Goal: Task Accomplishment & Management: Manage account settings

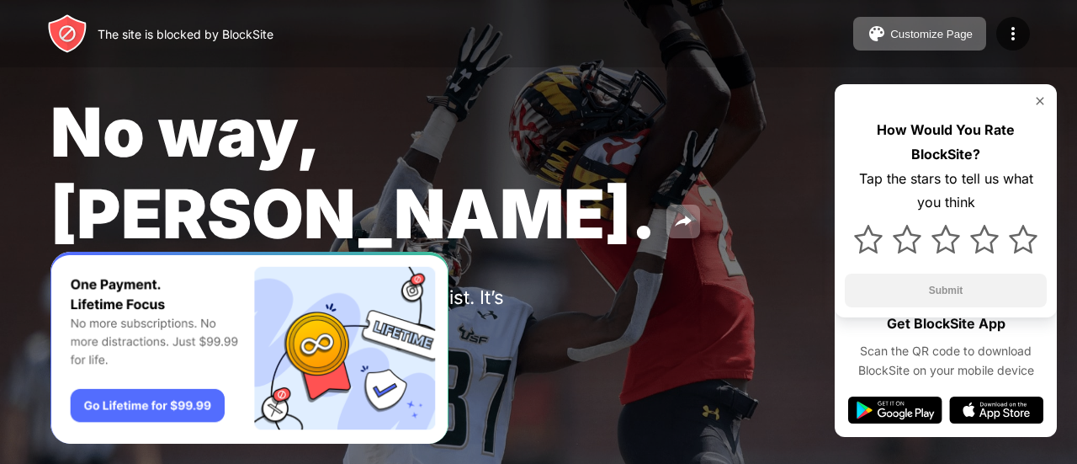
click at [1008, 14] on div "The site is blocked by BlockSite Customize Page Edit Block List Redirect Custom…" at bounding box center [538, 33] width 1077 height 67
click at [1008, 24] on img at bounding box center [1013, 34] width 20 height 20
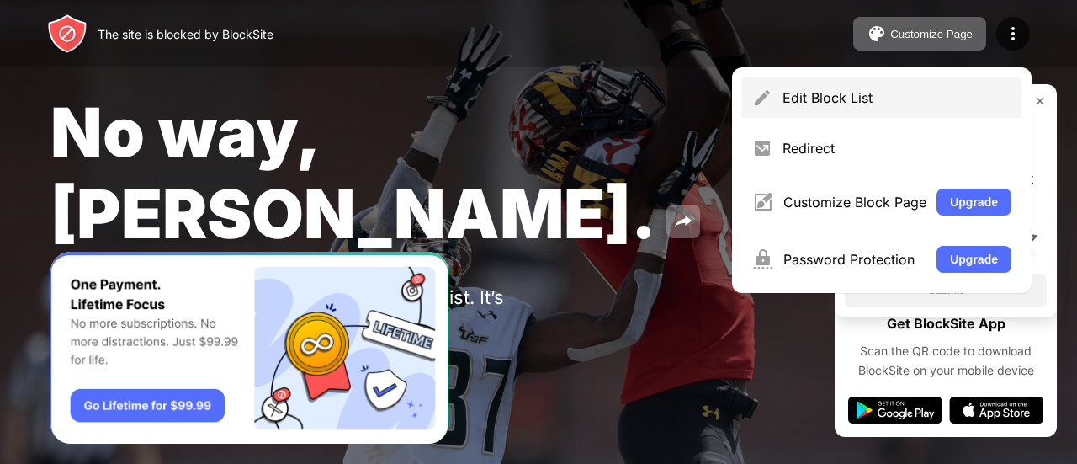
click at [856, 88] on div "Edit Block List" at bounding box center [881, 97] width 279 height 40
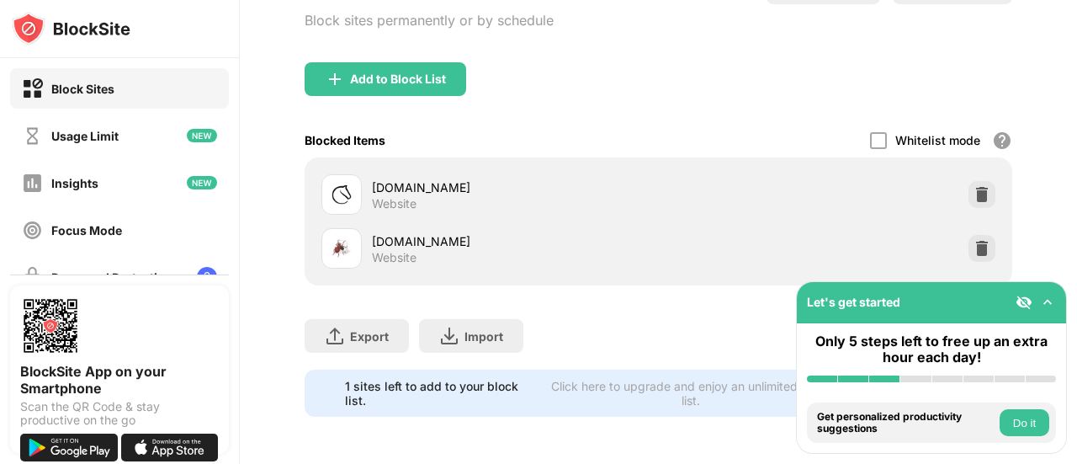
scroll to position [145, 0]
